Goal: Task Accomplishment & Management: Use online tool/utility

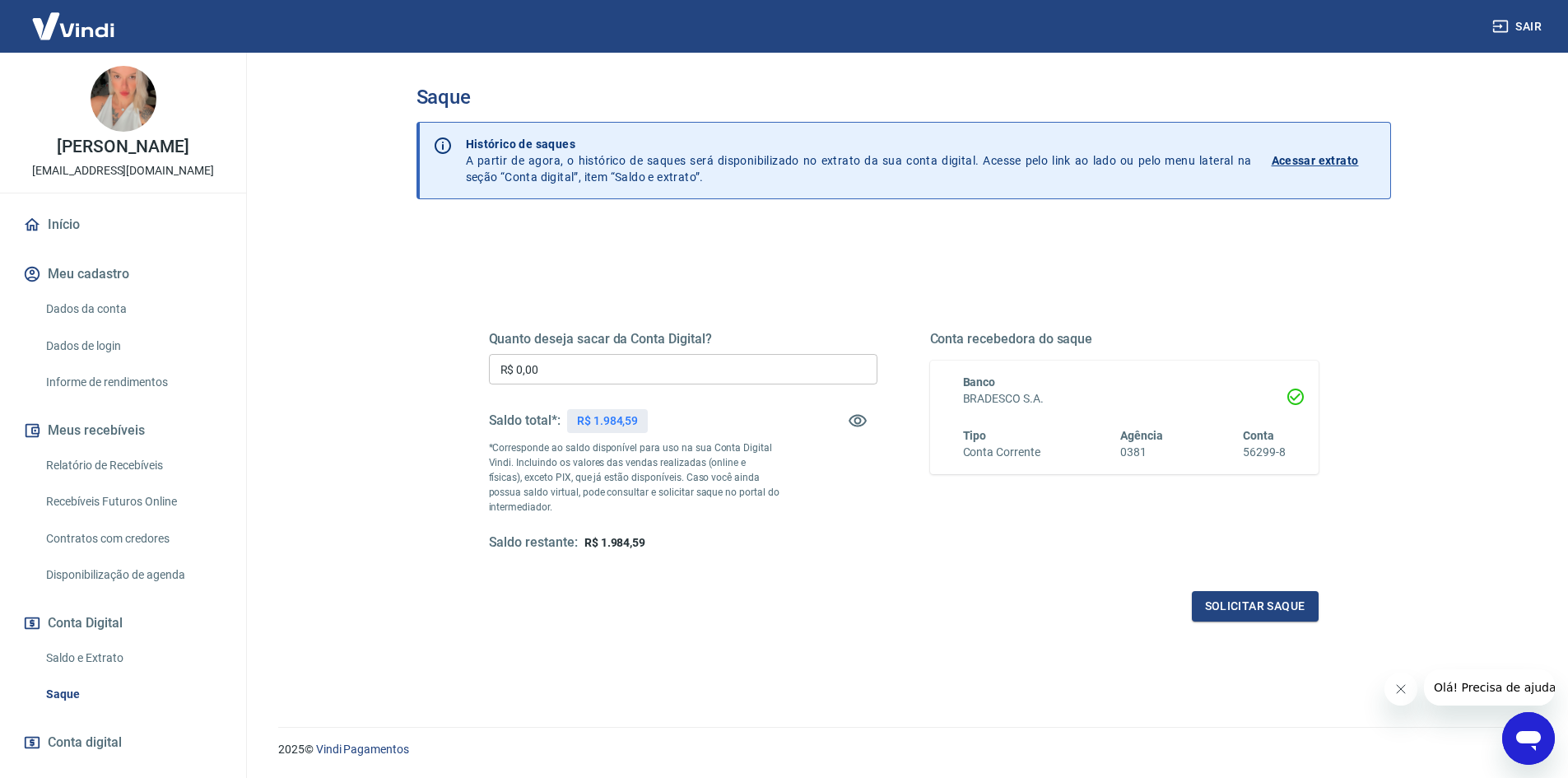
click at [594, 370] on input "R$ 0,00" at bounding box center [684, 369] width 388 height 31
type input "R$ 1.984,59"
click at [1233, 604] on button "Solicitar saque" at bounding box center [1256, 607] width 127 height 31
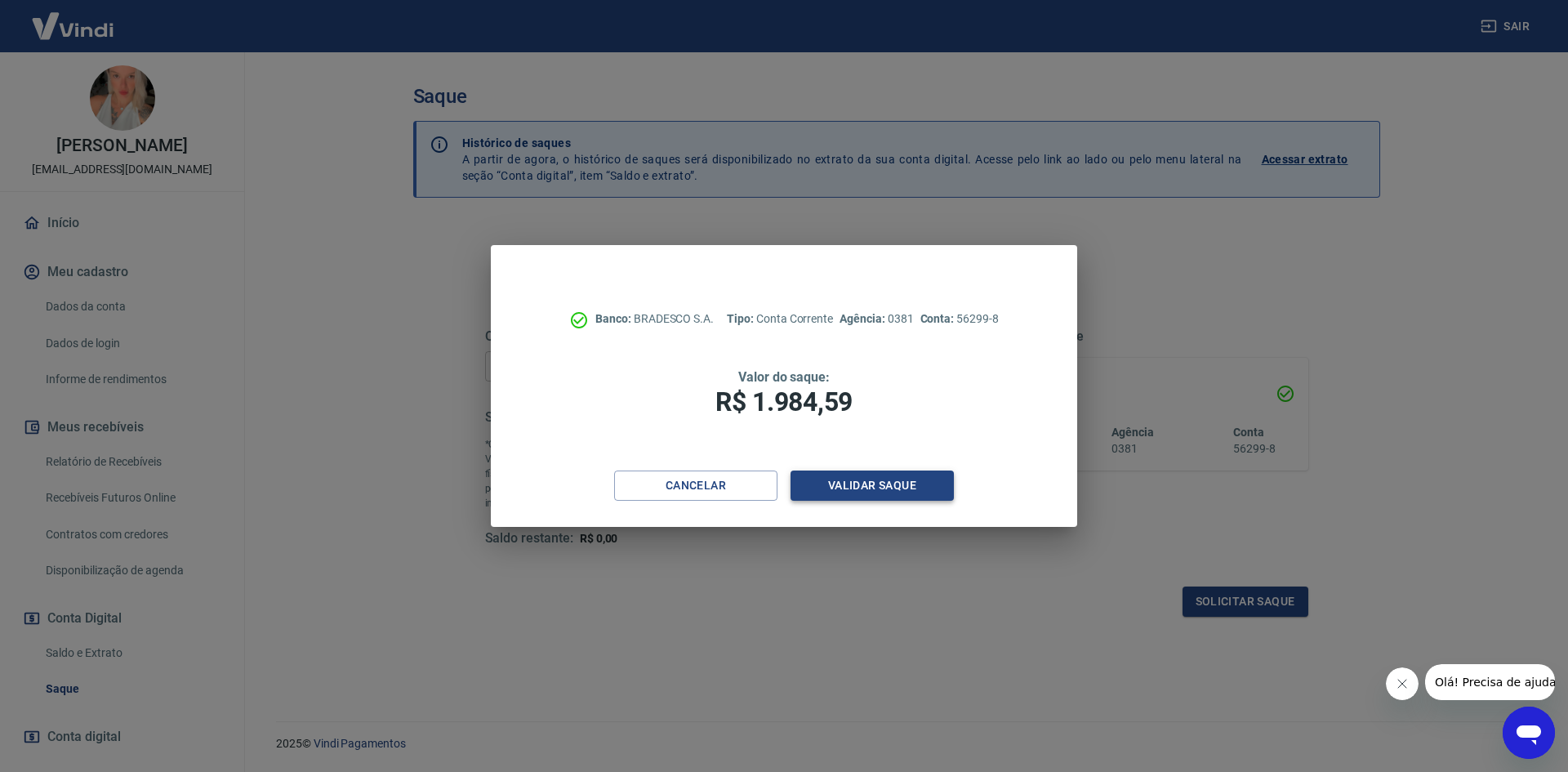
click at [873, 480] on button "Validar saque" at bounding box center [872, 486] width 163 height 31
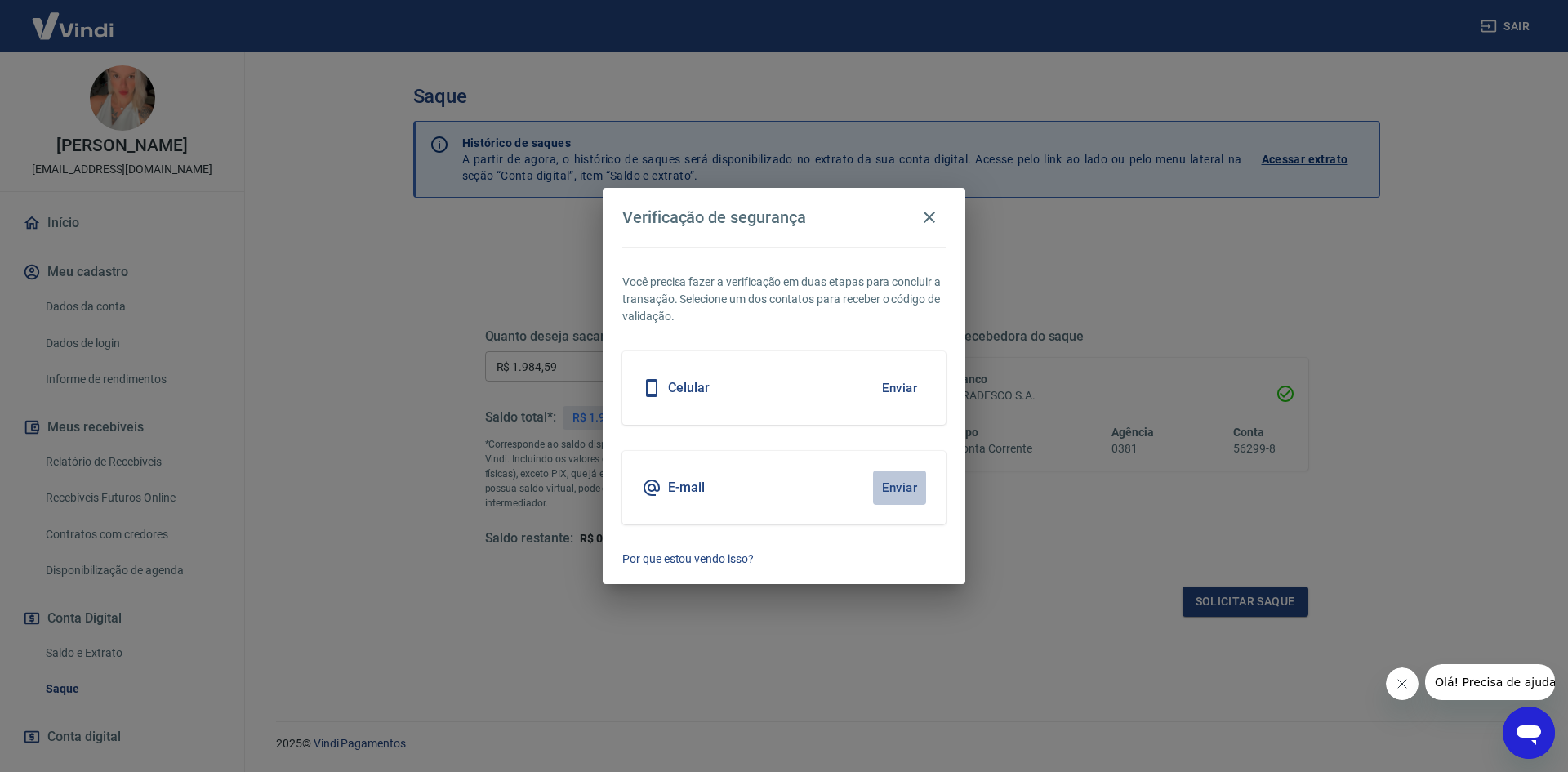
click at [902, 483] on button "Enviar" at bounding box center [899, 488] width 53 height 34
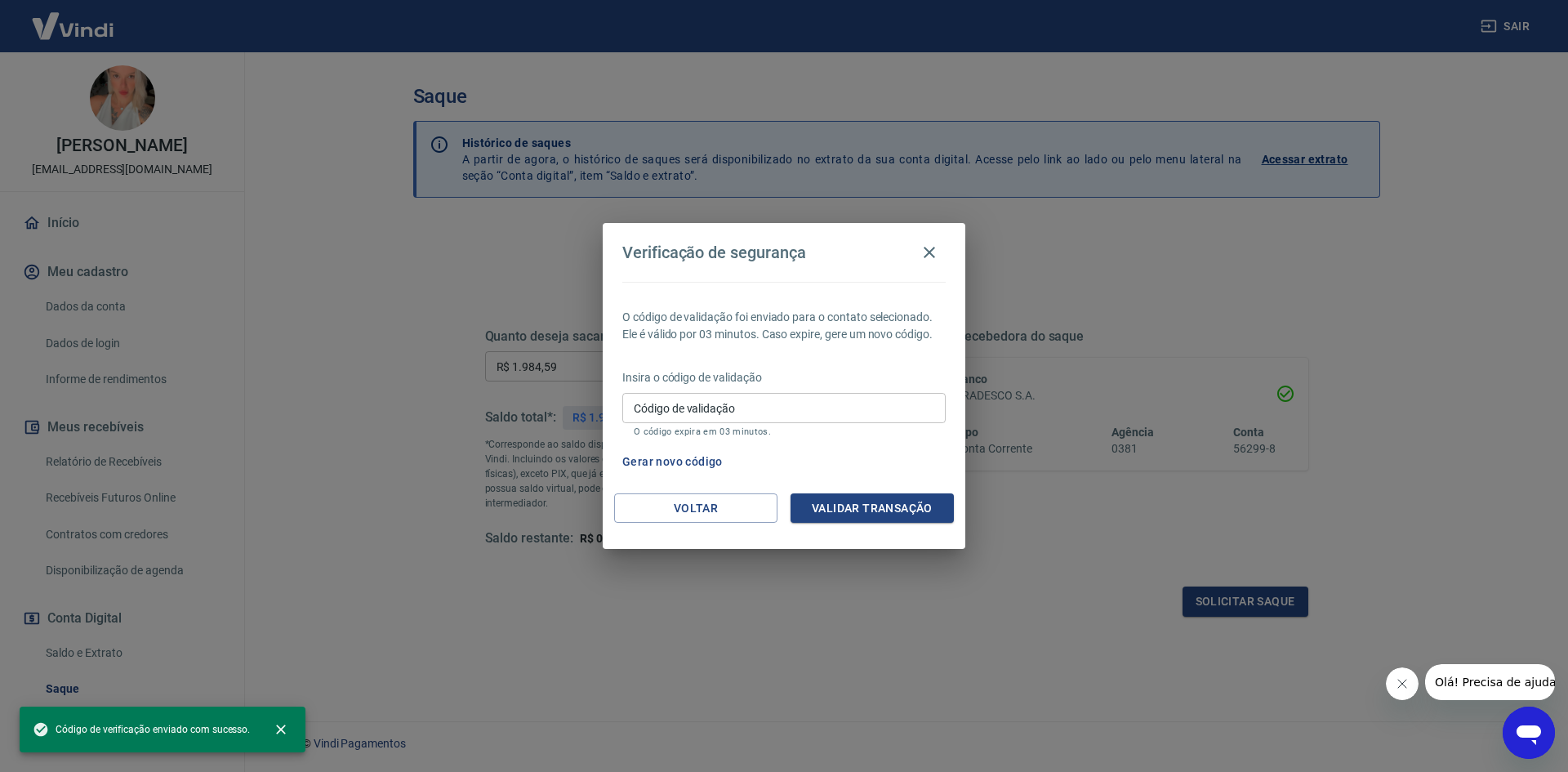
click at [667, 424] on div "Código de validação Código de validação O código expira em 03 minutos." at bounding box center [783, 415] width 323 height 44
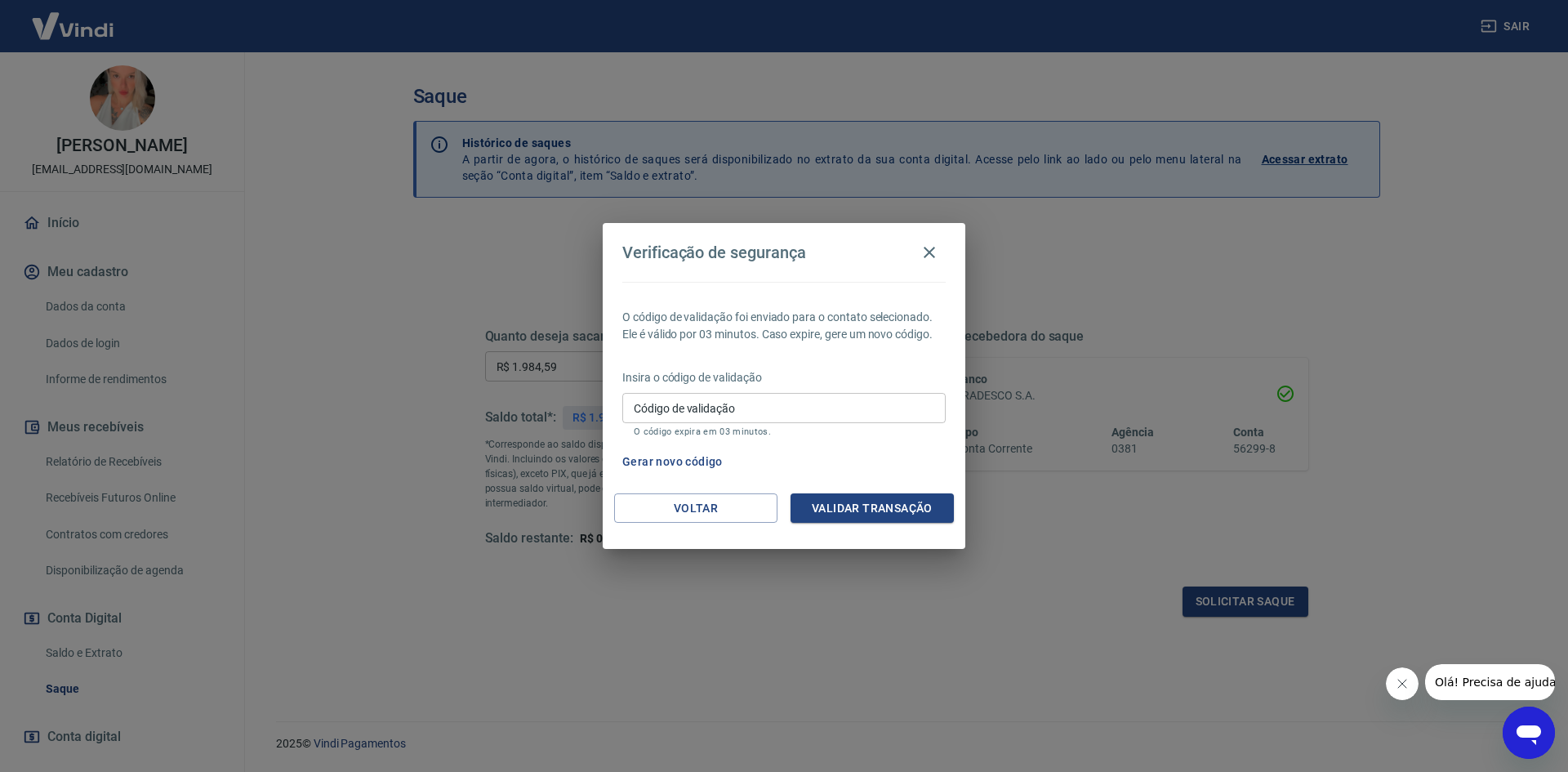
click at [712, 390] on div "Insira o código de validação Código de validação Código de validação O código e…" at bounding box center [783, 405] width 323 height 71
click at [697, 407] on input "Código de validação" at bounding box center [783, 408] width 323 height 31
type input "372237"
click at [842, 496] on button "Validar transação" at bounding box center [872, 509] width 163 height 31
